Goal: Obtain resource: Obtain resource

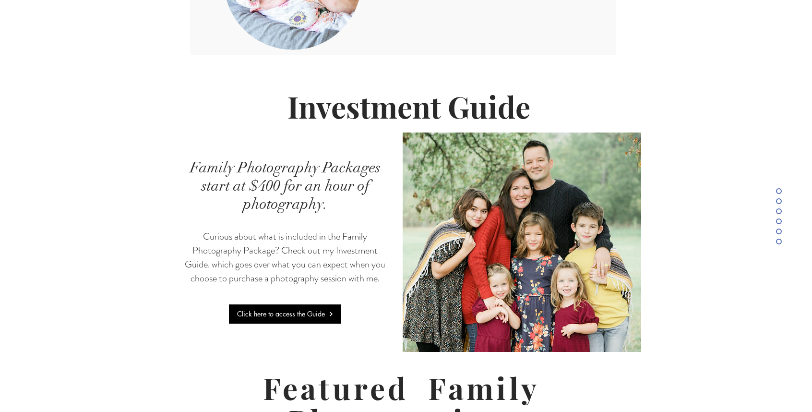
scroll to position [2081, 0]
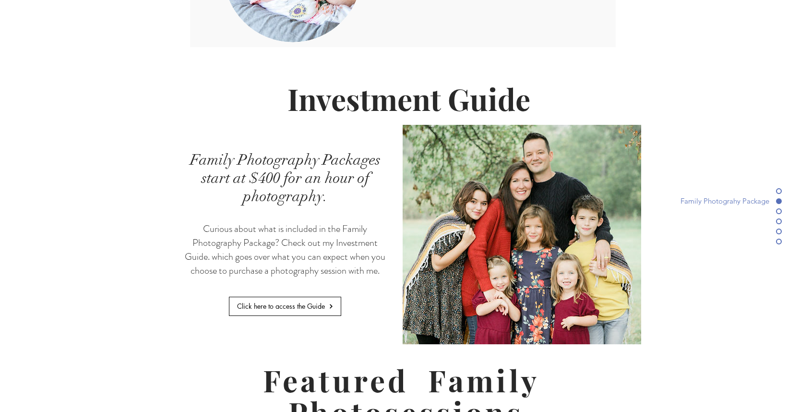
click at [307, 301] on span "Click here to access the Guide" at bounding box center [281, 305] width 88 height 9
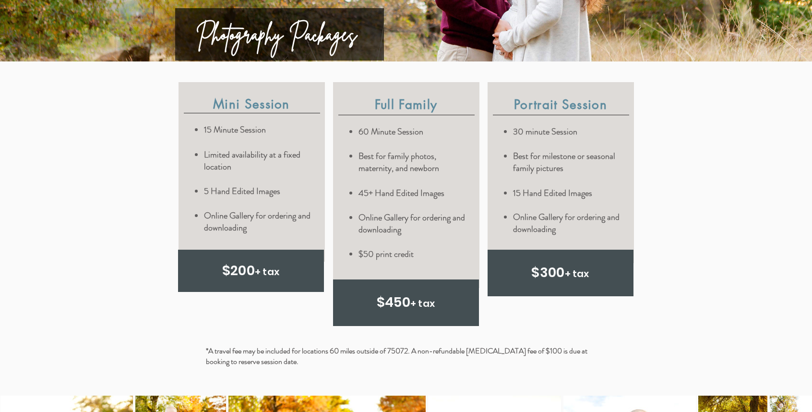
scroll to position [2477, 0]
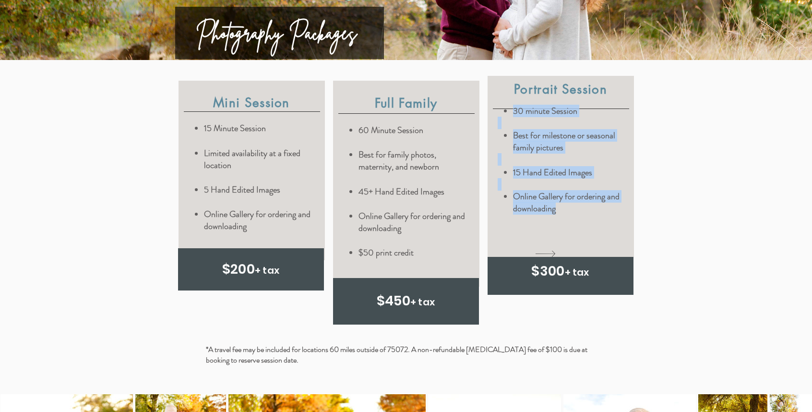
drag, startPoint x: 504, startPoint y: 60, endPoint x: 581, endPoint y: 156, distance: 123.2
click at [581, 156] on div "30 minute Session Best for milestone or seasonal family pictures 15 Hand Edited…" at bounding box center [560, 160] width 125 height 110
copy div "30 minute Session Best for milestone or seasonal family pictures 15 Hand Edited…"
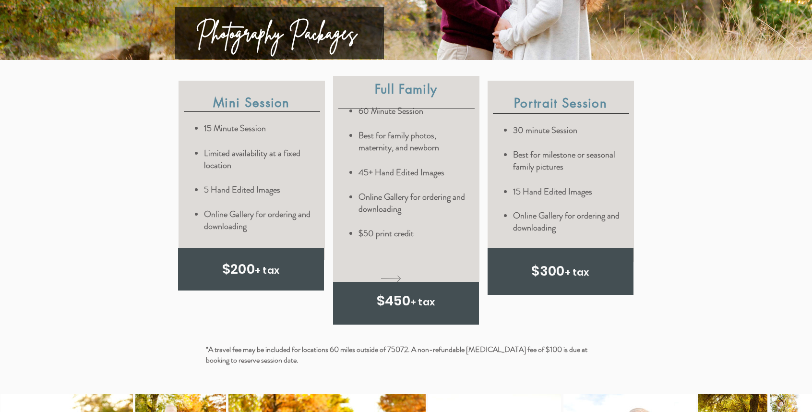
click at [440, 203] on div "content changes on hover" at bounding box center [406, 179] width 146 height 206
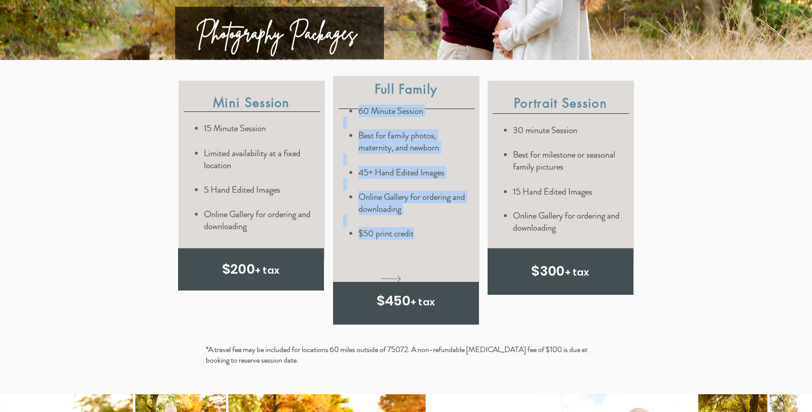
drag, startPoint x: 418, startPoint y: 182, endPoint x: 347, endPoint y: 60, distance: 141.3
click at [347, 76] on div "Full Family 60 Minute Session Best for family photos, maternity, and newborn 45…" at bounding box center [406, 179] width 146 height 206
copy div "60 Minute Session Best for family photos, maternity, and newborn 45+ Hand Edite…"
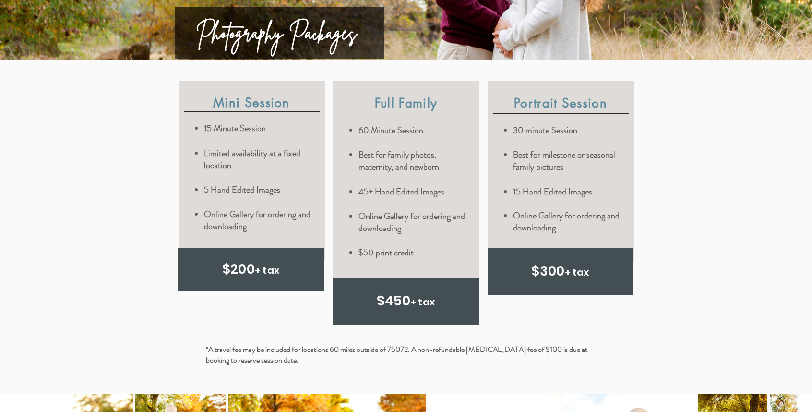
click at [132, 87] on div at bounding box center [406, 222] width 812 height 324
